Goal: Information Seeking & Learning: Learn about a topic

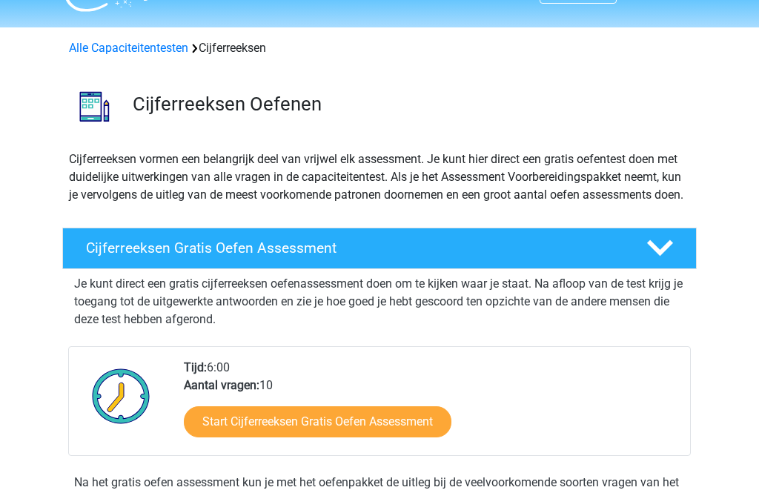
scroll to position [35, 0]
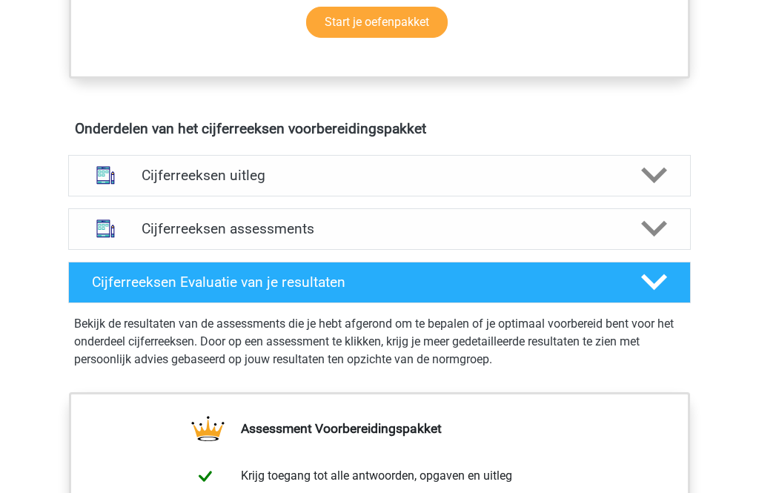
click at [124, 192] on img at bounding box center [106, 176] width 38 height 38
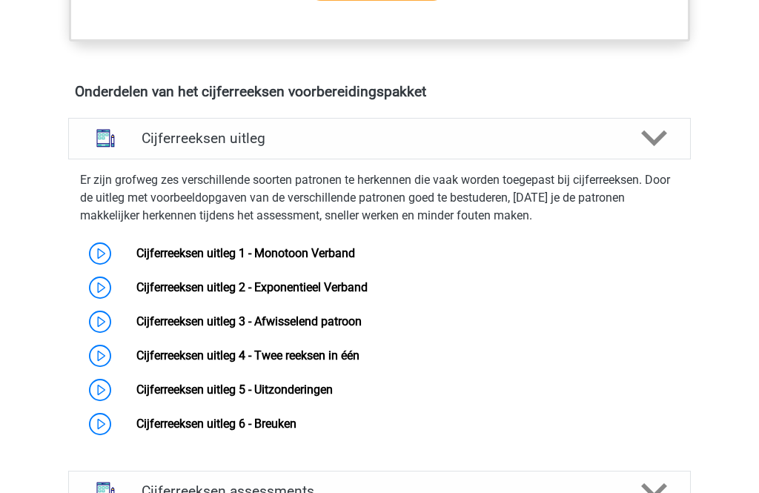
scroll to position [823, 0]
click at [136, 260] on link "Cijferreeksen uitleg 1 - Monotoon Verband" at bounding box center [245, 253] width 219 height 14
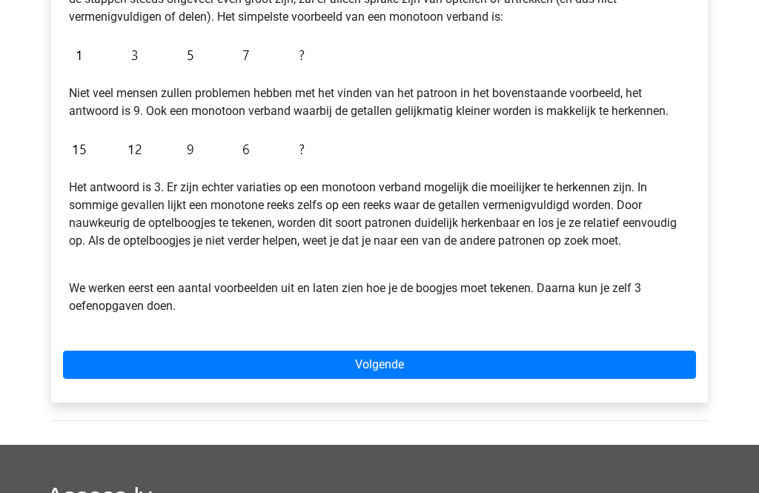
scroll to position [337, 0]
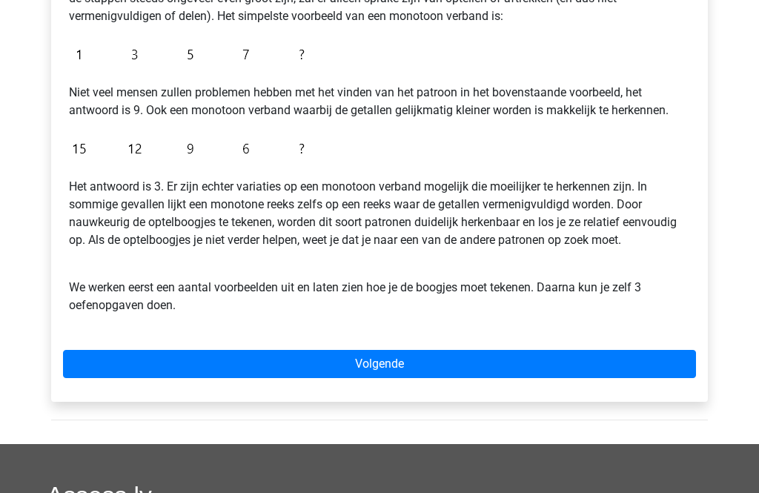
click at [595, 353] on link "Volgende" at bounding box center [379, 364] width 633 height 28
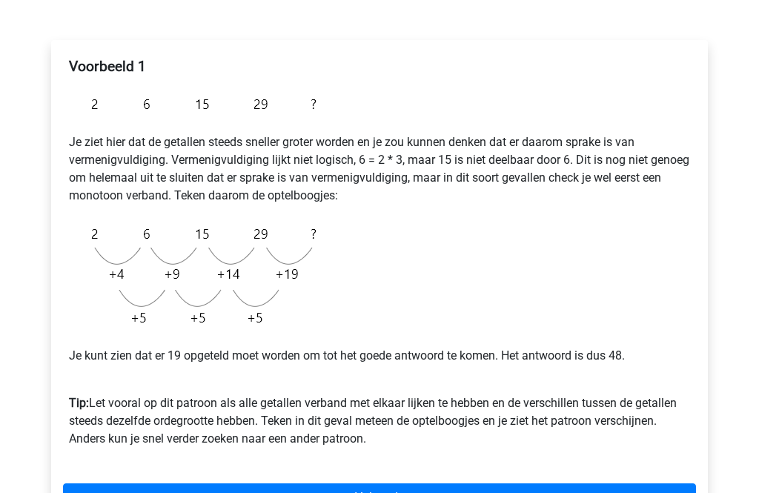
scroll to position [215, 0]
click at [622, 492] on link "Volgende" at bounding box center [379, 497] width 633 height 28
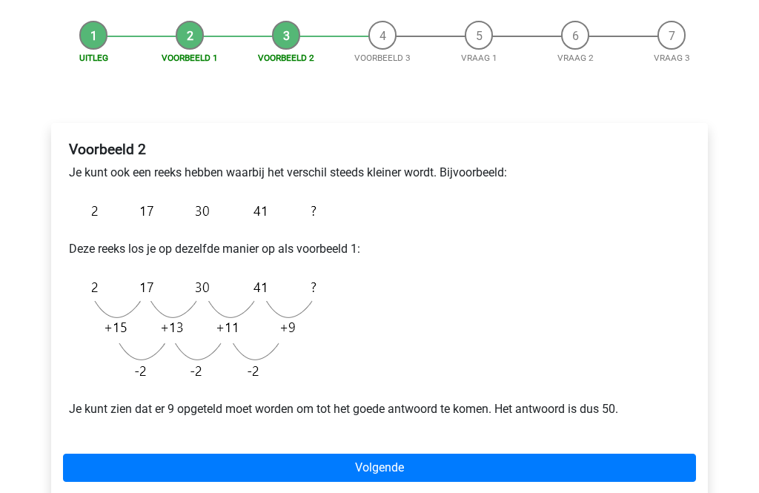
scroll to position [132, 0]
click at [630, 472] on link "Volgende" at bounding box center [379, 468] width 633 height 28
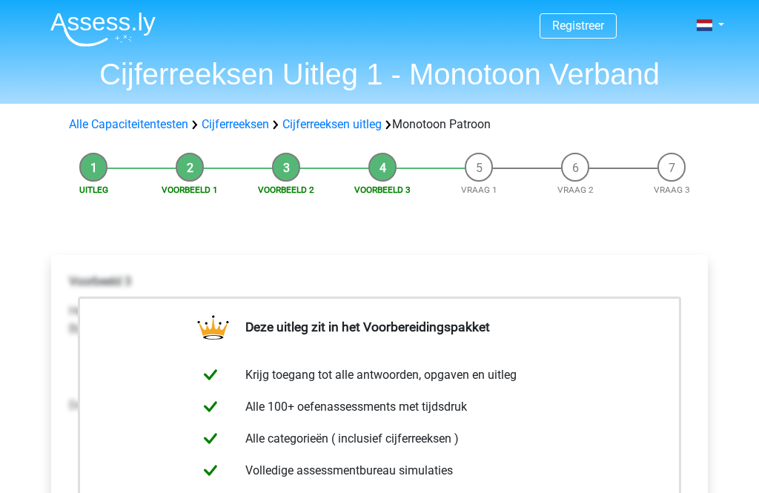
click at [697, 261] on div "Deze uitleg zit in het Voorbereidingspakket Krijg toegang tot alle antwoorden, …" at bounding box center [379, 488] width 657 height 467
click at [337, 117] on link "Cijferreeksen uitleg" at bounding box center [332, 124] width 99 height 14
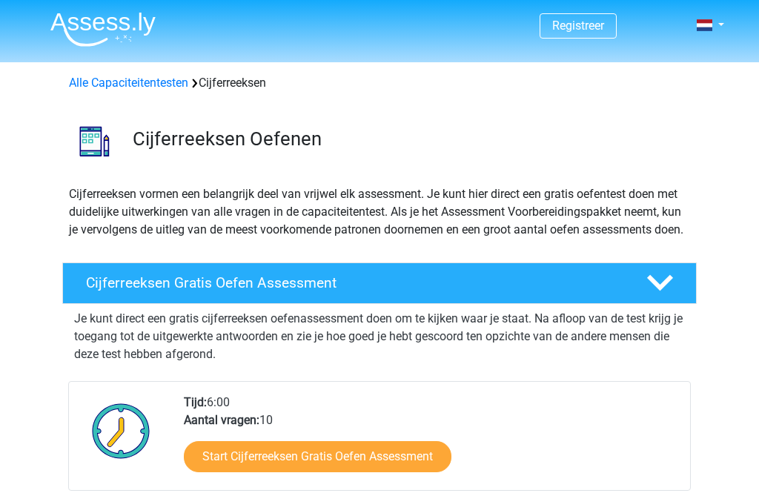
scroll to position [952, 0]
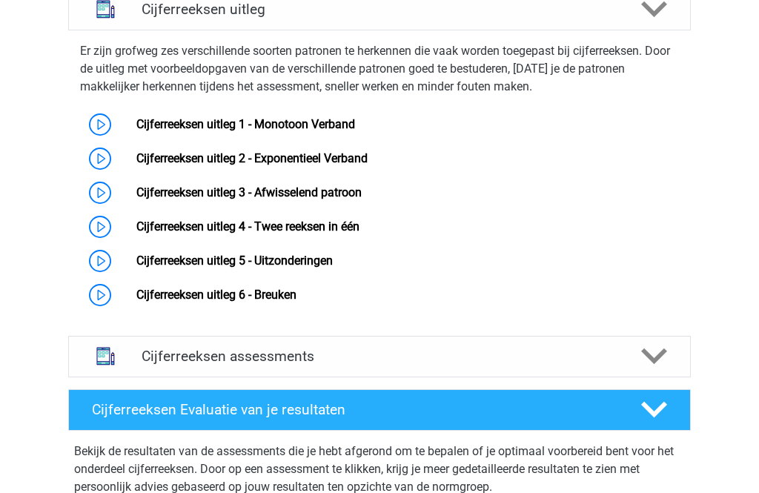
click at [330, 165] on link "Cijferreeksen uitleg 2 - Exponentieel Verband" at bounding box center [251, 158] width 231 height 14
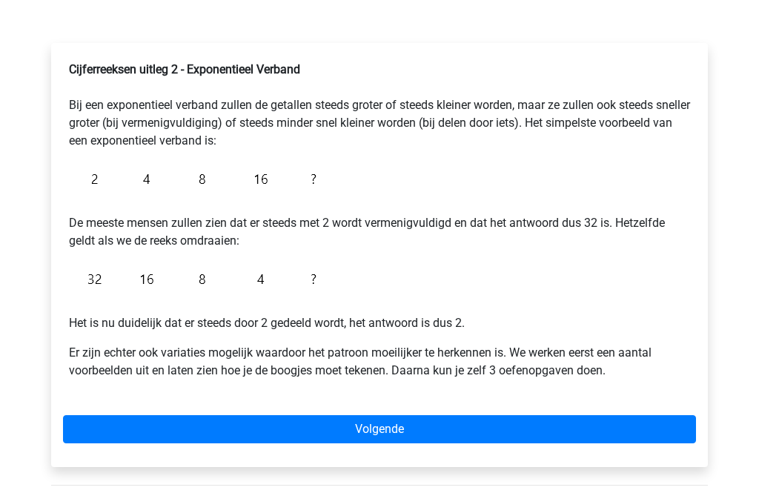
scroll to position [215, 0]
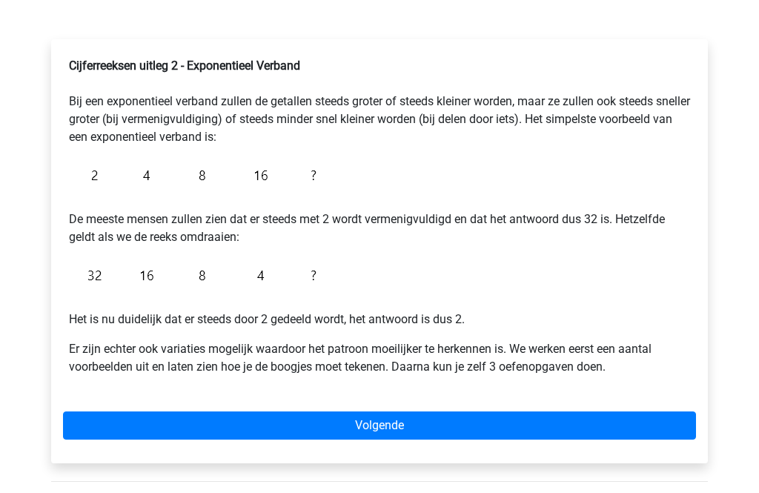
click at [641, 420] on link "Volgende" at bounding box center [379, 426] width 633 height 28
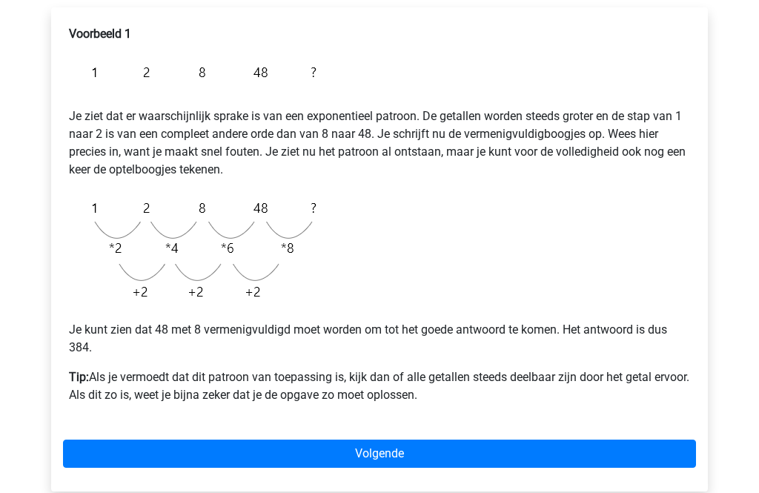
scroll to position [248, 0]
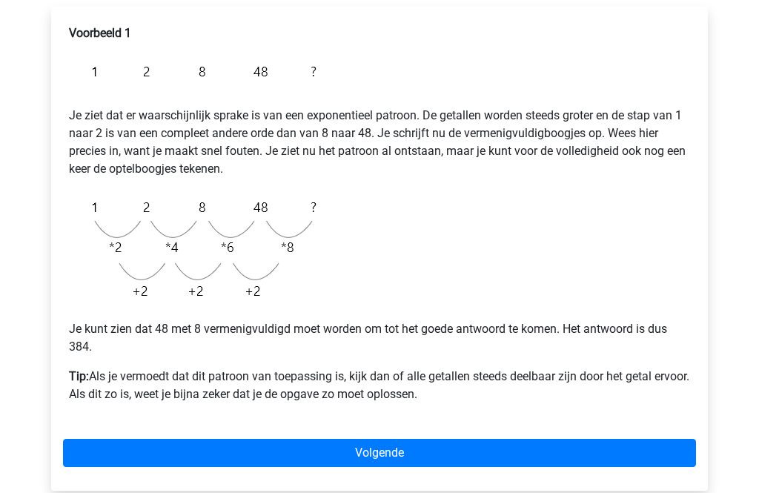
click at [592, 442] on link "Volgende" at bounding box center [379, 454] width 633 height 28
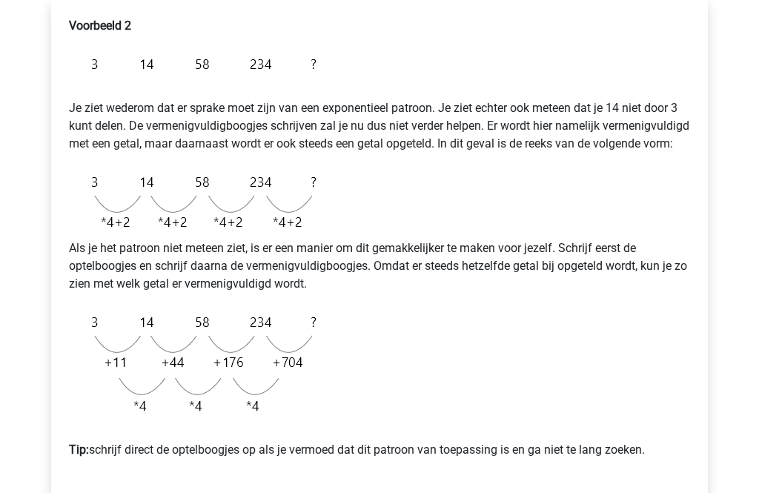
scroll to position [256, 0]
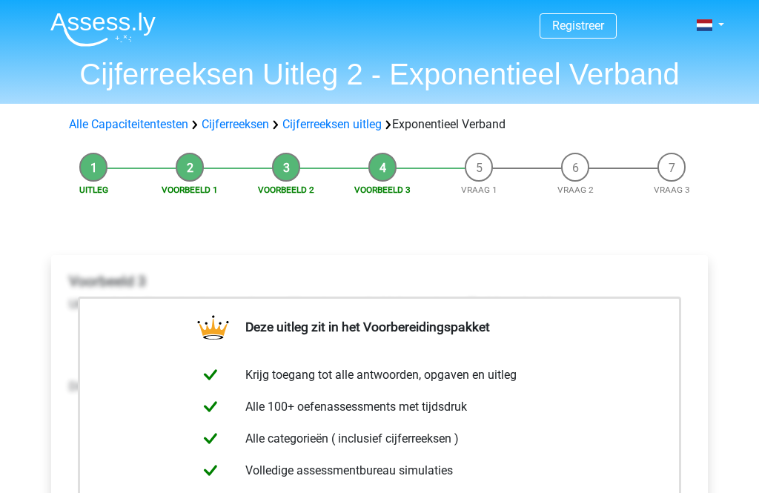
scroll to position [24, 0]
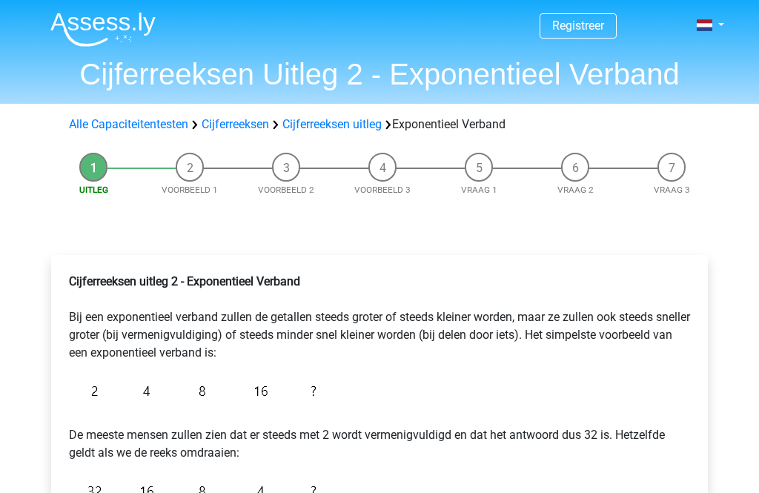
scroll to position [-10, 0]
click at [81, 28] on img at bounding box center [102, 29] width 105 height 35
click at [324, 121] on link "Cijferreeksen uitleg" at bounding box center [332, 124] width 99 height 14
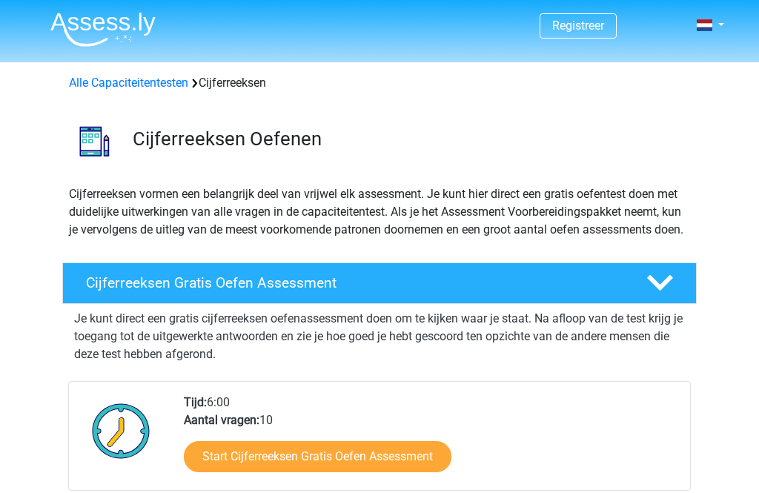
scroll to position [952, 0]
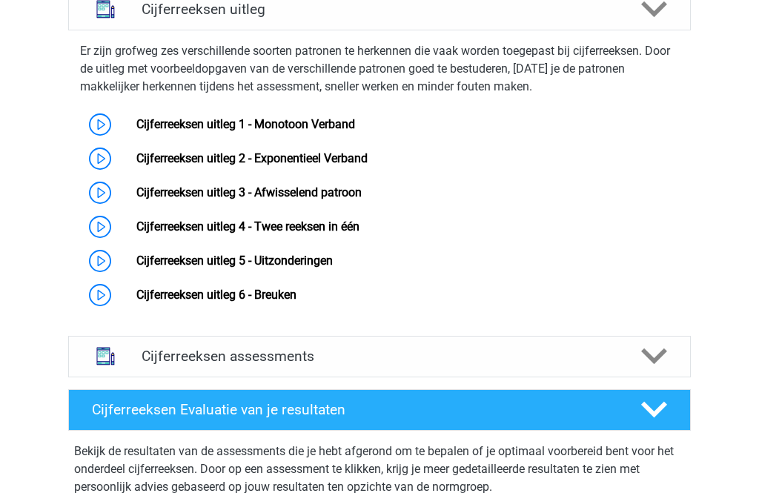
click at [326, 199] on link "Cijferreeksen uitleg 3 - Afwisselend patroon" at bounding box center [248, 192] width 225 height 14
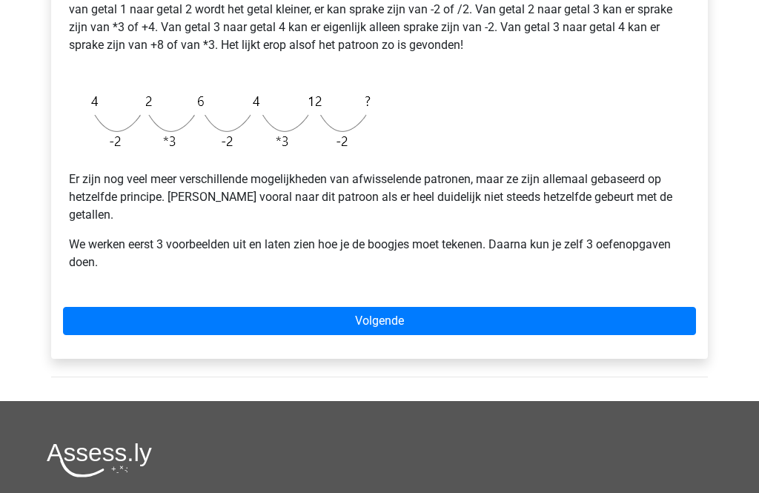
scroll to position [380, 0]
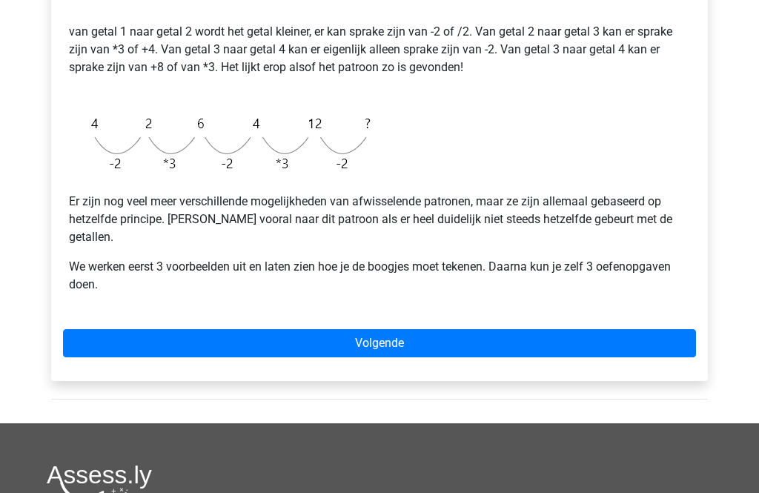
click at [136, 329] on link "Volgende" at bounding box center [379, 343] width 633 height 28
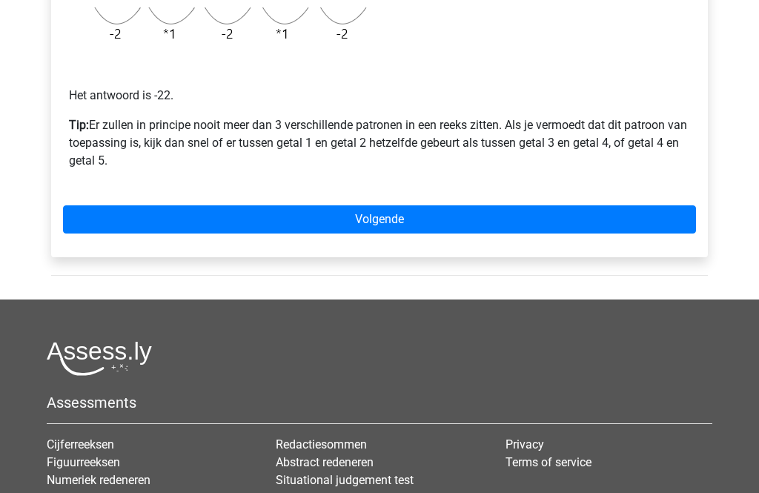
scroll to position [455, 0]
click at [96, 213] on link "Volgende" at bounding box center [379, 220] width 633 height 28
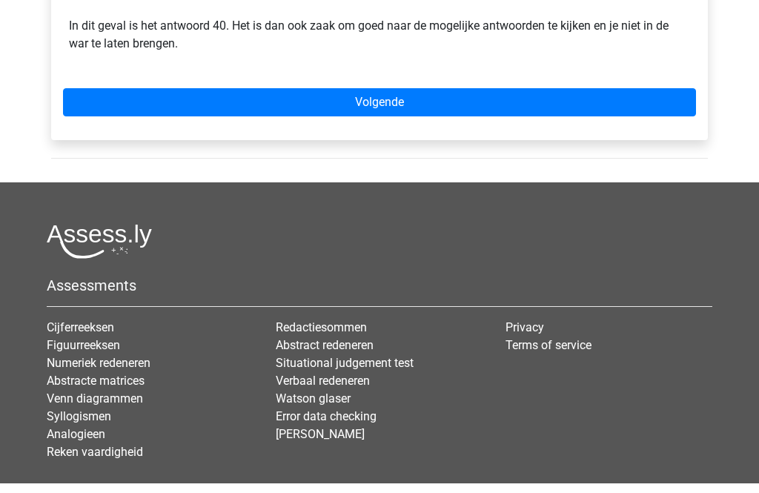
scroll to position [608, 0]
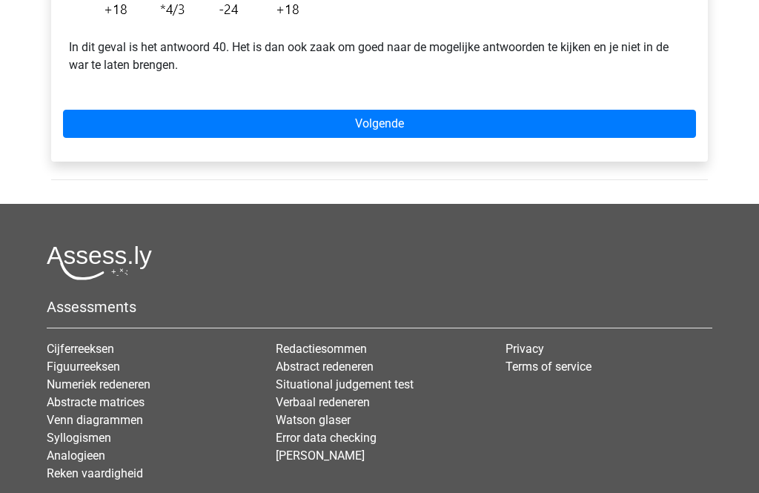
click at [136, 139] on link "Volgende" at bounding box center [379, 124] width 633 height 28
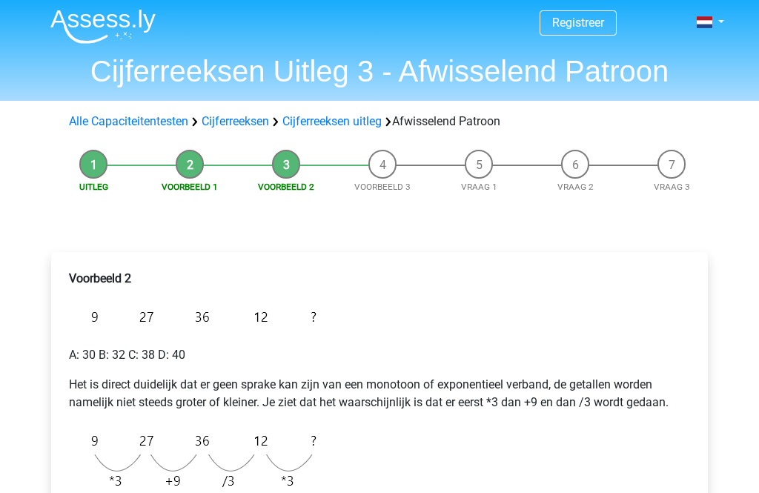
scroll to position [1, 0]
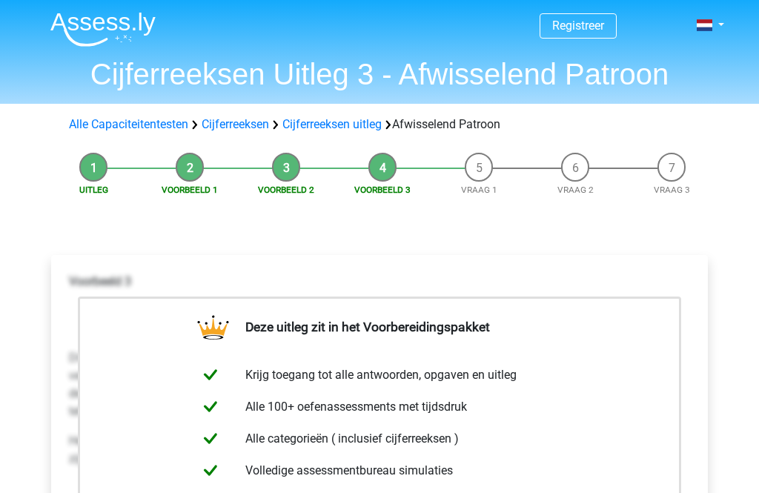
click at [95, 165] on li "Uitleg" at bounding box center [93, 175] width 96 height 44
click at [86, 165] on li "Uitleg" at bounding box center [93, 175] width 96 height 44
click at [96, 162] on li "Uitleg" at bounding box center [93, 175] width 96 height 44
click at [96, 166] on li "Uitleg" at bounding box center [93, 175] width 96 height 44
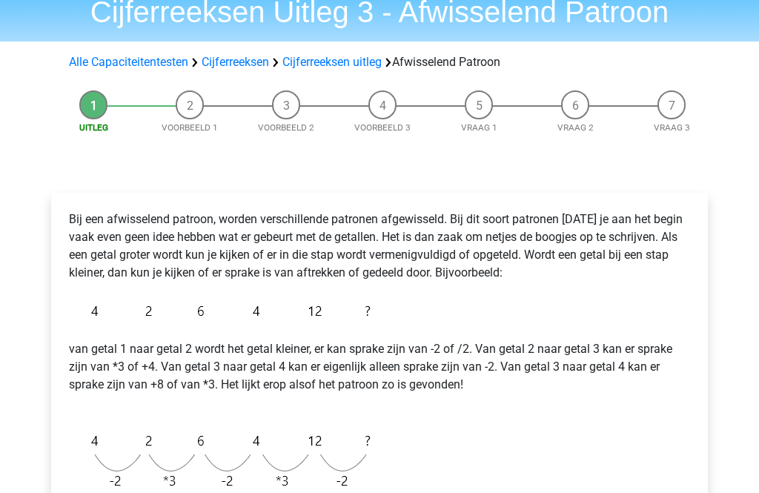
scroll to position [64, 0]
